Goal: Transaction & Acquisition: Download file/media

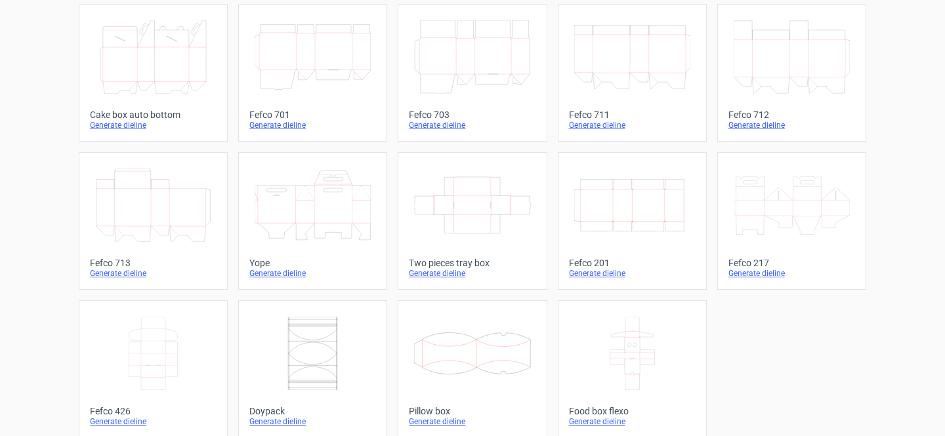
scroll to position [384, 0]
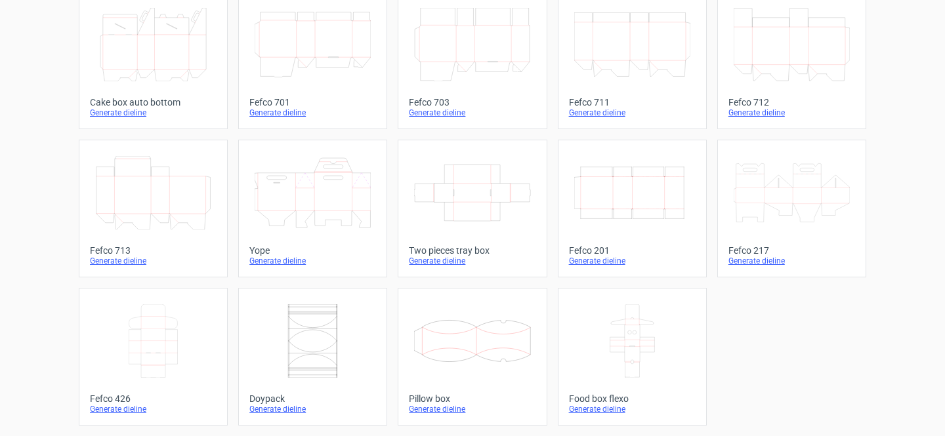
click at [628, 192] on icon "Width Depth Height" at bounding box center [632, 192] width 116 height 73
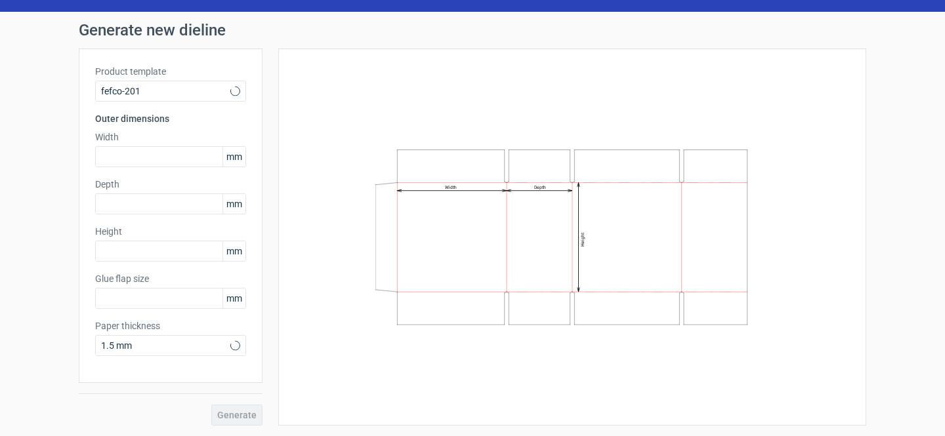
type input "20"
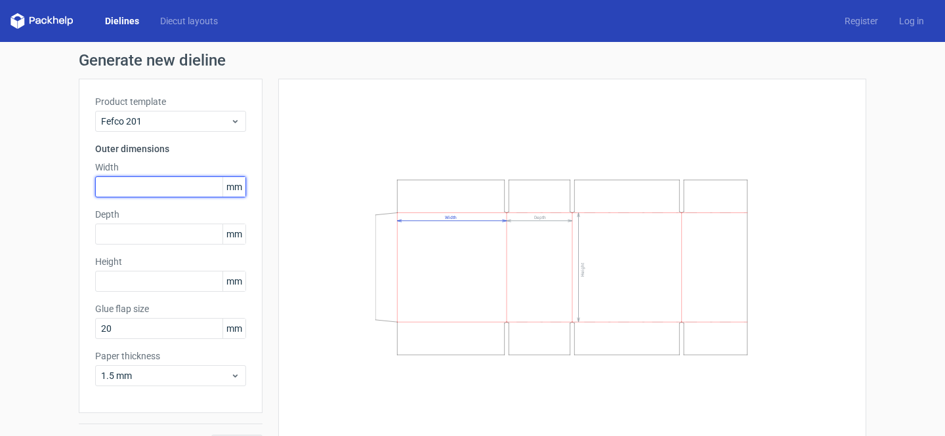
click at [136, 188] on input "text" at bounding box center [170, 186] width 151 height 21
type input "300"
click at [164, 247] on div "Product template Fefco 201 Outer dimensions Width 300 mm Depth mm Height mm Glu…" at bounding box center [171, 246] width 184 height 335
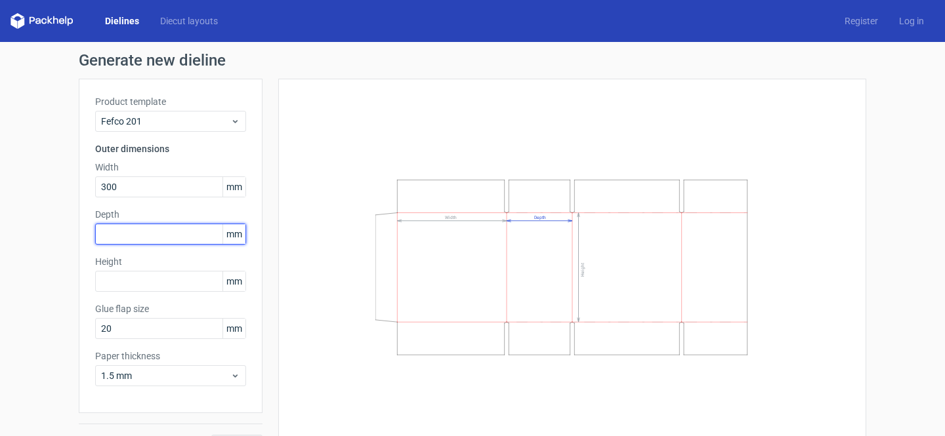
click at [159, 242] on input "text" at bounding box center [170, 234] width 151 height 21
type input "190"
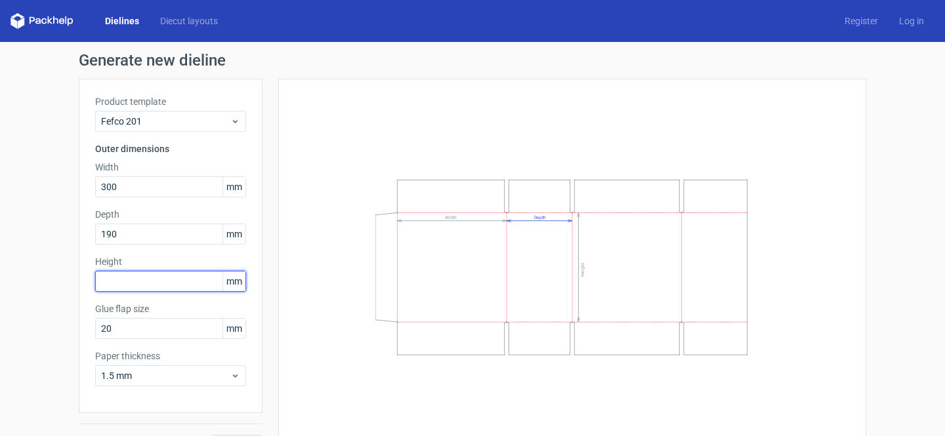
click at [142, 279] on input "text" at bounding box center [170, 281] width 151 height 21
type input "250"
click at [358, 298] on div "Width Depth Height" at bounding box center [572, 267] width 555 height 344
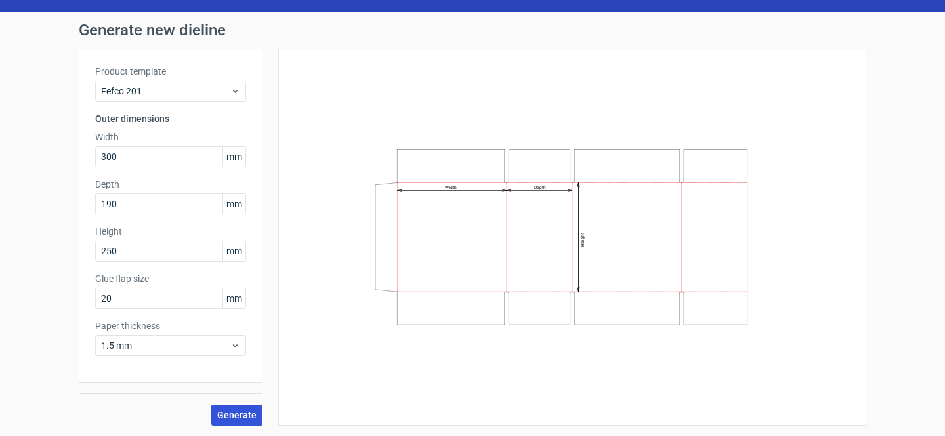
click at [231, 416] on span "Generate" at bounding box center [236, 415] width 39 height 9
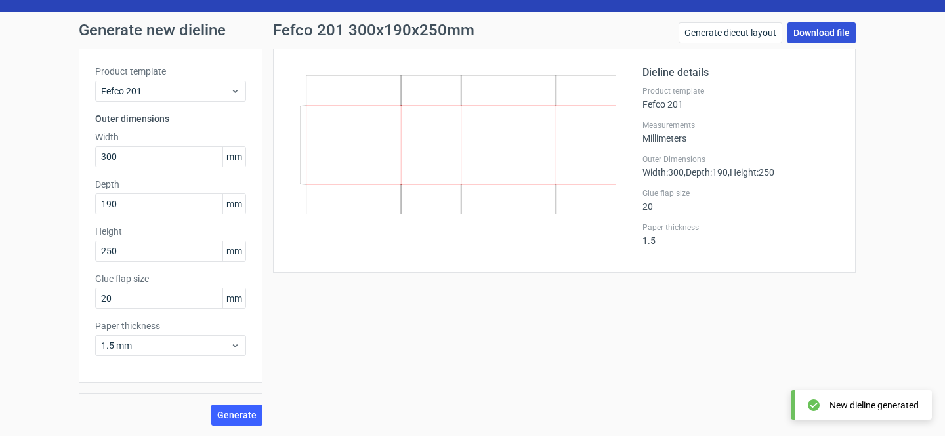
click at [821, 33] on link "Download file" at bounding box center [821, 32] width 68 height 21
